Goal: Task Accomplishment & Management: Manage account settings

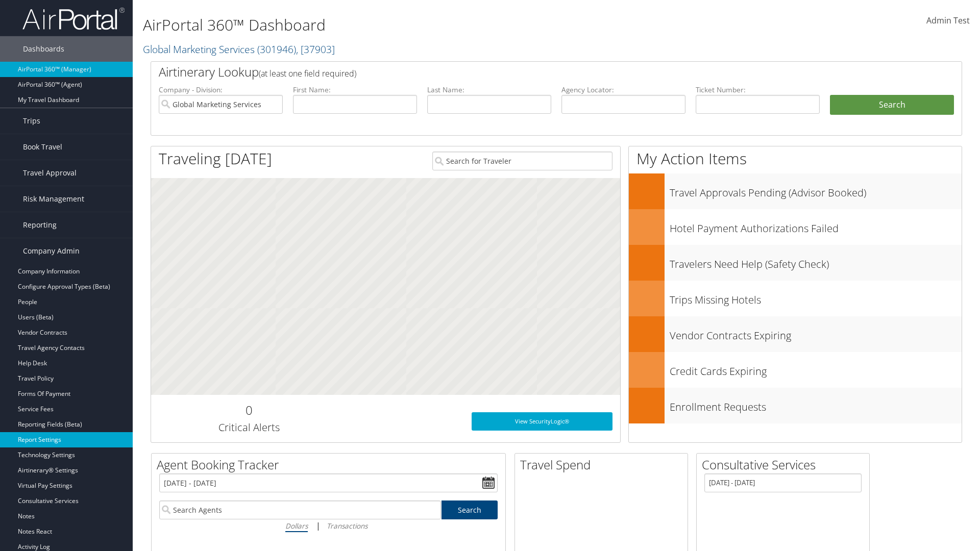
click at [66, 440] on link "Report Settings" at bounding box center [66, 439] width 133 height 15
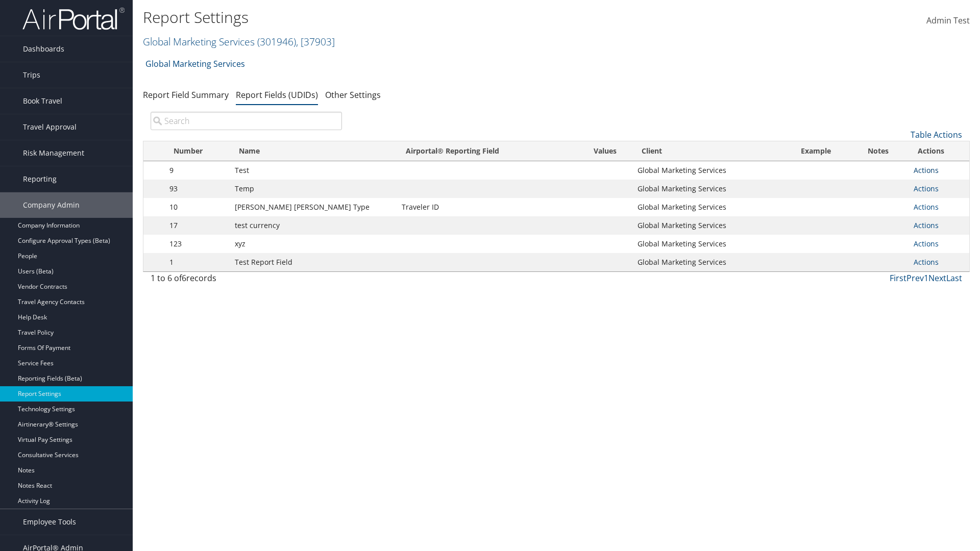
click at [922, 170] on link "Actions" at bounding box center [926, 170] width 25 height 10
click at [881, 186] on link "Update Report Field Values" at bounding box center [881, 185] width 101 height 17
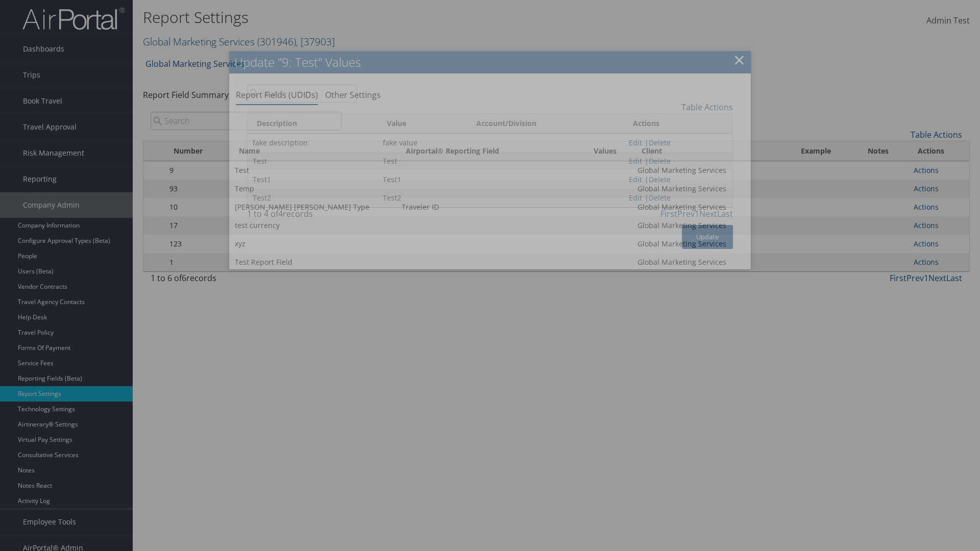
click at [707, 107] on link "Table Actions" at bounding box center [707, 107] width 52 height 11
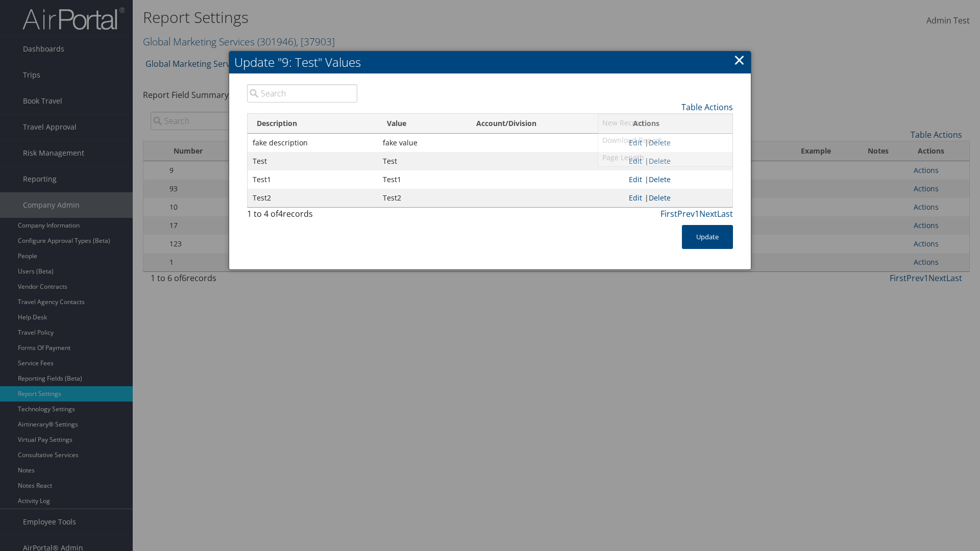
click at [665, 122] on link "New Record" at bounding box center [665, 122] width 134 height 17
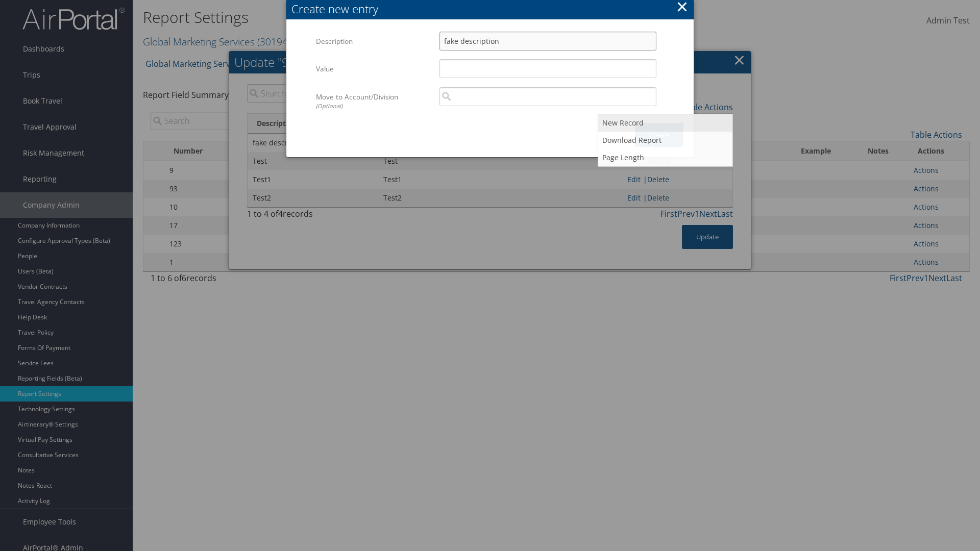
type input "fake description"
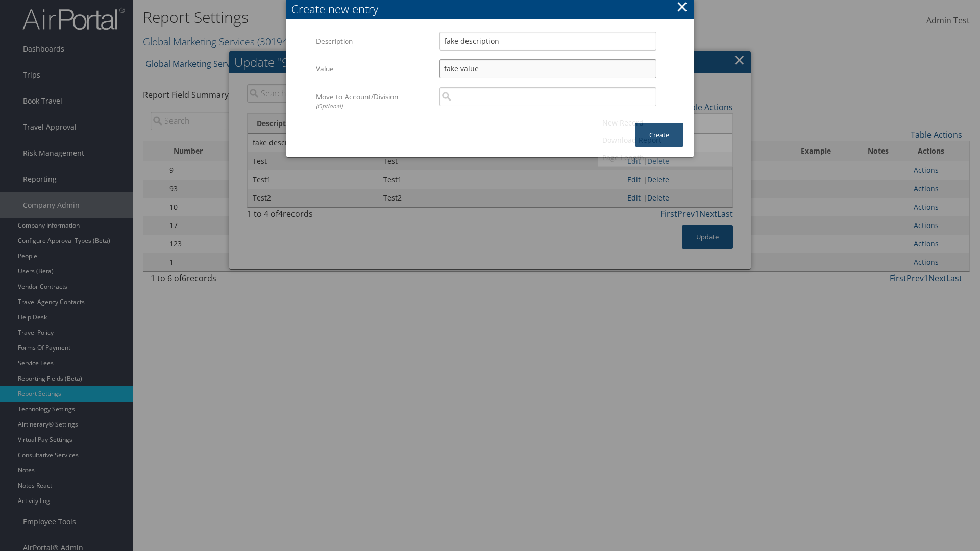
type input "fake value"
click at [659, 125] on button "Create" at bounding box center [659, 135] width 48 height 24
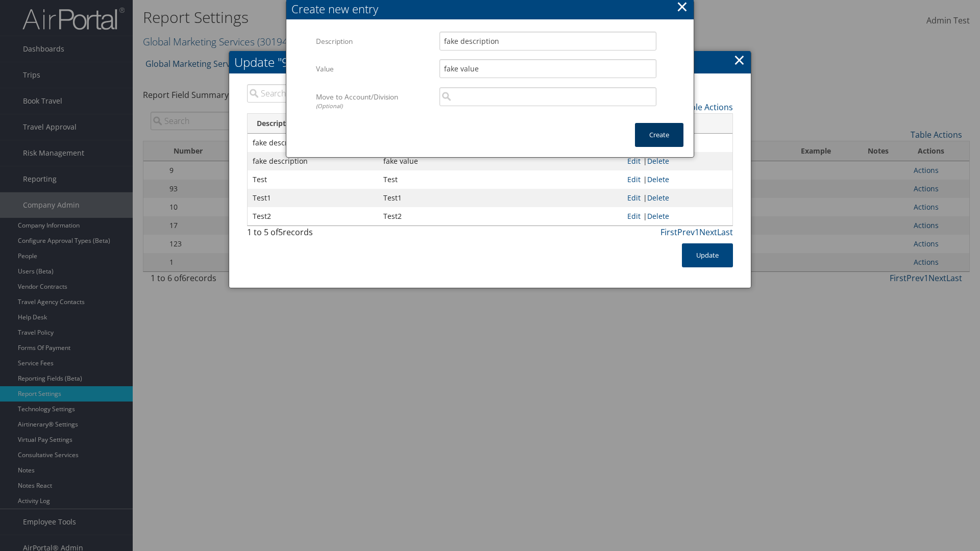
scroll to position [10, 0]
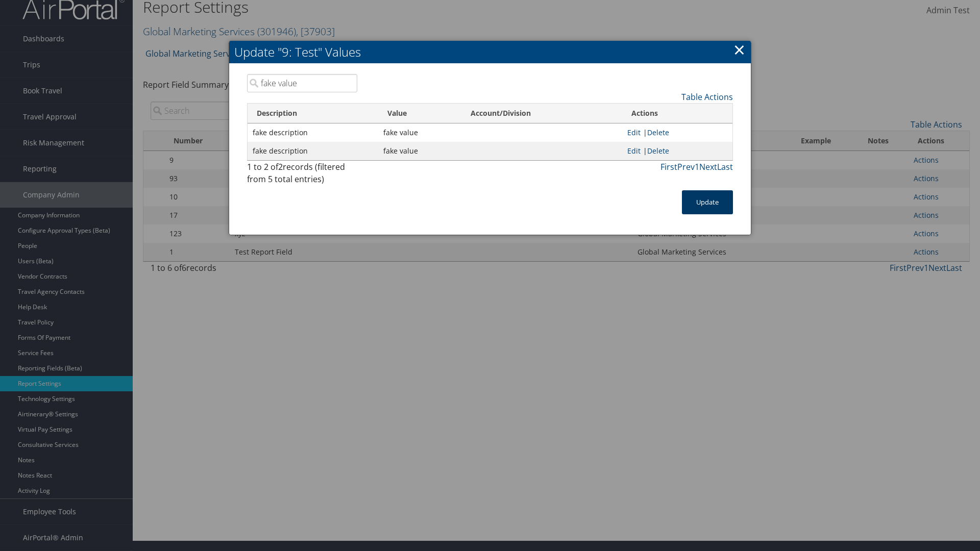
type input "fake value"
click at [707, 202] on button "Update" at bounding box center [707, 202] width 51 height 24
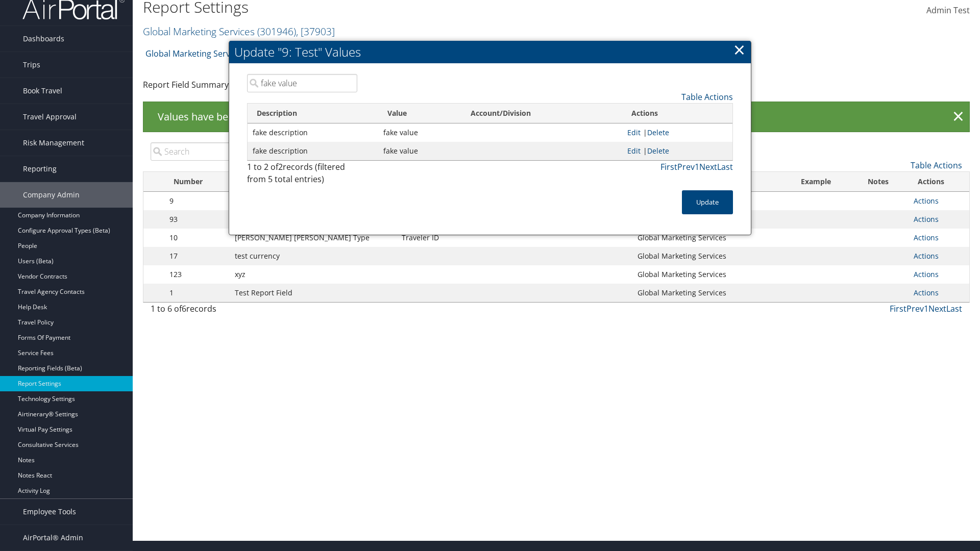
click at [922, 201] on link "Actions" at bounding box center [926, 201] width 25 height 10
click at [0, 0] on link "Update Report Field Values" at bounding box center [0, 0] width 0 height 0
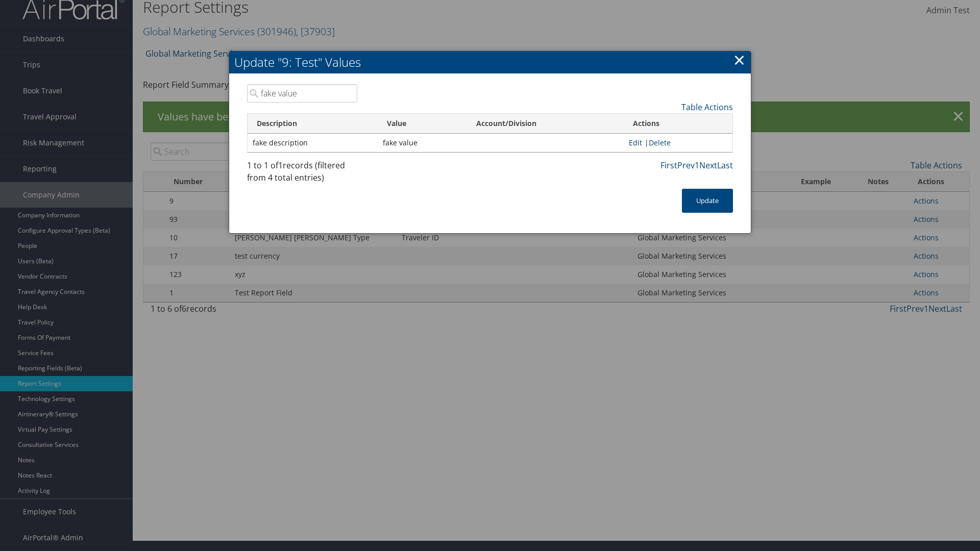
type input "fake value"
click at [632, 142] on link "Edit" at bounding box center [635, 143] width 13 height 10
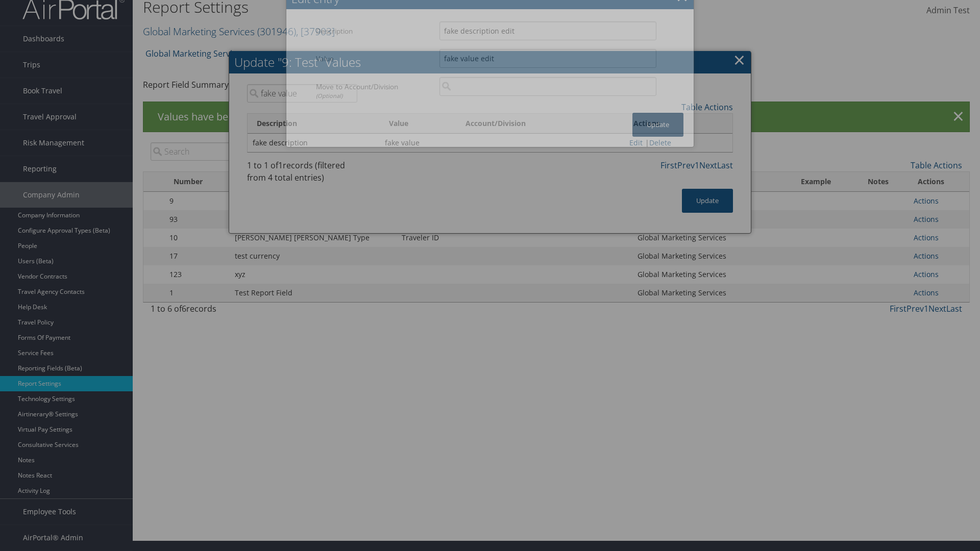
type input "fake value edit"
click at [658, 125] on button "Update" at bounding box center [657, 125] width 51 height 24
type input "fake value edit"
